Goal: Task Accomplishment & Management: Manage account settings

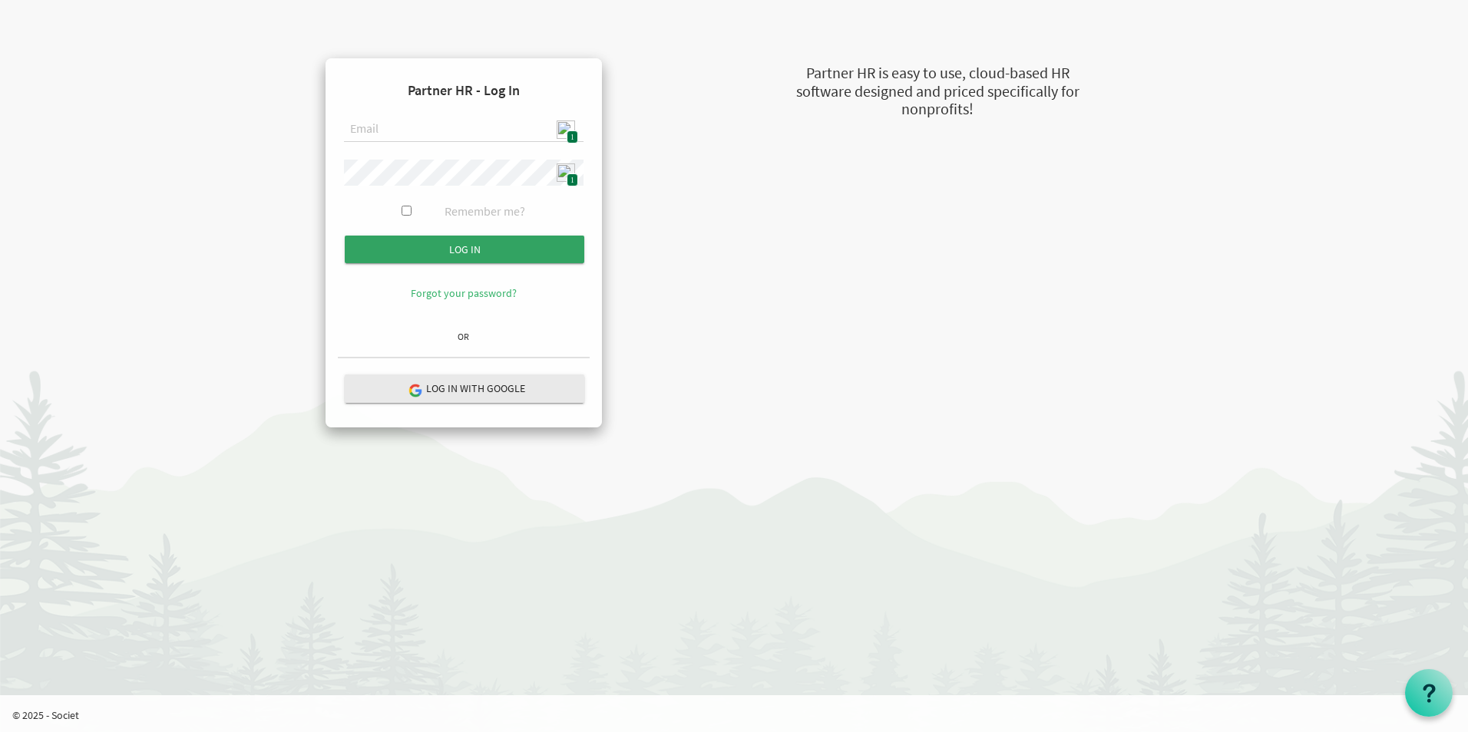
type input "[EMAIL_ADDRESS][DOMAIN_NAME]"
click at [477, 241] on input "submit" at bounding box center [465, 250] width 240 height 28
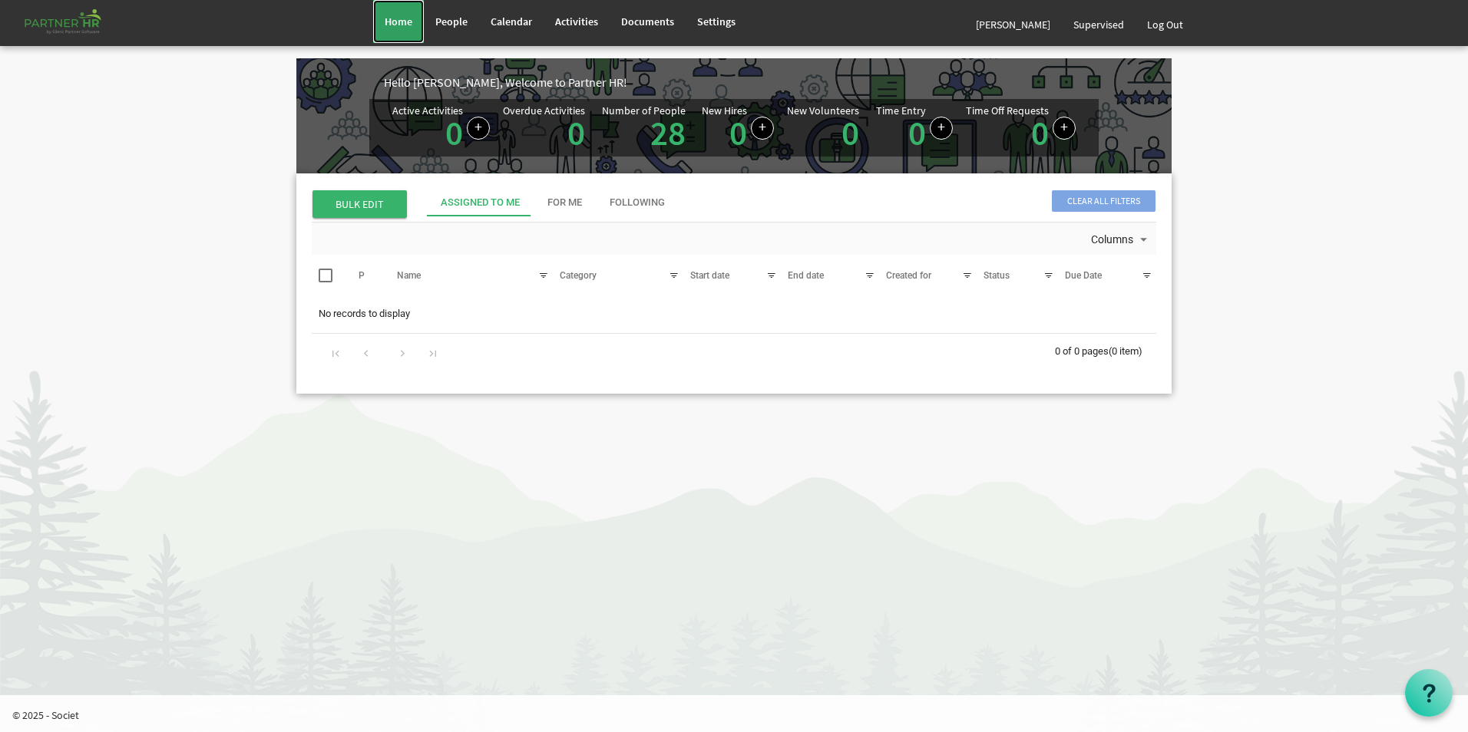
click at [389, 25] on span "Home" at bounding box center [399, 22] width 28 height 14
click at [1175, 26] on link "Log Out" at bounding box center [1164, 24] width 59 height 43
